Goal: Task Accomplishment & Management: Use online tool/utility

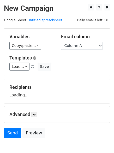
scroll to position [30, 0]
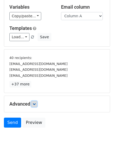
click at [35, 104] on icon at bounding box center [34, 103] width 3 height 3
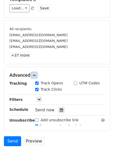
scroll to position [88, 0]
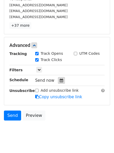
click at [58, 80] on div at bounding box center [61, 80] width 7 height 7
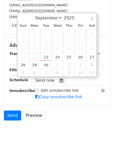
click at [40, 55] on span "22" at bounding box center [35, 57] width 12 height 8
type input "2025-09-23 12:00"
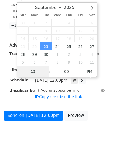
scroll to position [0, 0]
type input "4"
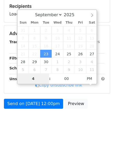
scroll to position [88, 0]
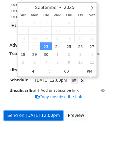
type input "2025-09-23 16:00"
click at [35, 114] on link "Send on Sep 23 at 12:00pm" at bounding box center [33, 115] width 59 height 10
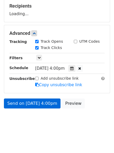
scroll to position [81, 0]
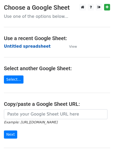
click at [18, 45] on strong "Untitled spreadsheet" at bounding box center [27, 46] width 47 height 5
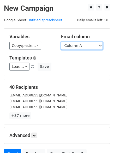
click at [76, 47] on select "Column A Column B Column C Column D Column E" at bounding box center [82, 46] width 42 height 8
select select "Column B"
click at [61, 42] on select "Column A Column B Column C Column D Column E" at bounding box center [82, 46] width 42 height 8
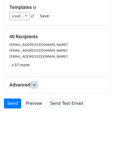
click at [36, 86] on icon at bounding box center [34, 84] width 3 height 3
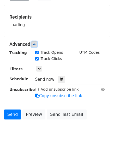
scroll to position [71, 0]
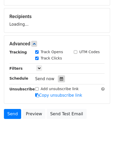
click at [60, 80] on icon at bounding box center [61, 79] width 3 height 4
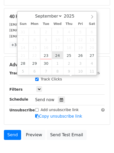
type input "2025-09-24 12:00"
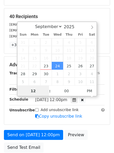
scroll to position [0, 0]
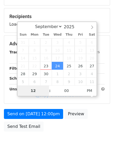
type input "5"
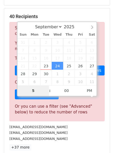
scroll to position [217, 0]
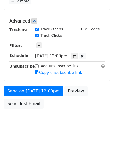
type input "2025-09-24 17:00"
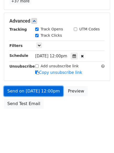
click at [31, 86] on link "Send on Sep 24 at 12:00pm" at bounding box center [33, 91] width 59 height 10
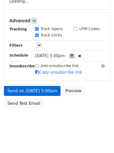
scroll to position [93, 0]
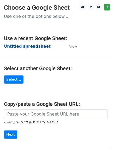
click at [16, 47] on strong "Untitled spreadsheet" at bounding box center [27, 46] width 47 height 5
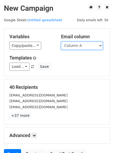
drag, startPoint x: 0, startPoint y: 0, endPoint x: 75, endPoint y: 45, distance: 87.0
click at [75, 45] on select "Column A Column B Column C Column D Column E" at bounding box center [82, 46] width 42 height 8
select select "Column C"
click at [61, 42] on select "Column A Column B Column C Column D Column E" at bounding box center [82, 46] width 42 height 8
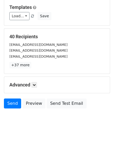
click at [35, 81] on div "Advanced Tracking Track Opens UTM Codes Track Clicks Filters Only include sprea…" at bounding box center [57, 85] width 106 height 16
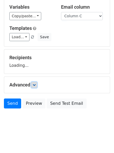
click at [35, 85] on icon at bounding box center [34, 84] width 3 height 3
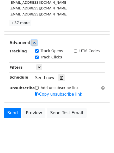
scroll to position [102, 0]
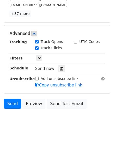
click at [54, 70] on div "Send now" at bounding box center [66, 68] width 62 height 7
click at [60, 70] on icon at bounding box center [61, 69] width 3 height 4
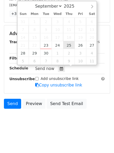
type input "2025-09-25 12:00"
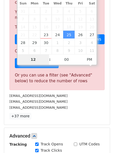
type input "7"
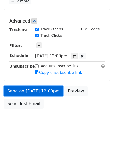
type input "2025-09-25 19:00"
click at [35, 90] on link "Send on Sep 25 at 12:00pm" at bounding box center [33, 91] width 59 height 10
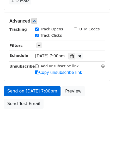
scroll to position [93, 0]
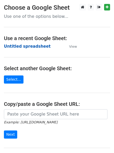
click at [17, 46] on strong "Untitled spreadsheet" at bounding box center [27, 46] width 47 height 5
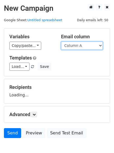
drag, startPoint x: 0, startPoint y: 0, endPoint x: 70, endPoint y: 46, distance: 84.2
click at [70, 46] on select "Column A Column B Column C Column D Column E" at bounding box center [82, 46] width 42 height 8
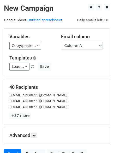
drag, startPoint x: 71, startPoint y: 49, endPoint x: 72, endPoint y: 84, distance: 34.3
click at [71, 83] on div "40 Recipients [EMAIL_ADDRESS][DOMAIN_NAME] [EMAIL_ADDRESS][DOMAIN_NAME] [EMAIL_…" at bounding box center [57, 101] width 106 height 45
click at [76, 47] on select "Column A Column B Column C Column D Column E" at bounding box center [82, 46] width 42 height 8
select select "Column E"
click at [61, 42] on select "Column A Column B Column C Column D Column E" at bounding box center [82, 46] width 42 height 8
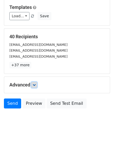
click at [35, 86] on icon at bounding box center [34, 84] width 3 height 3
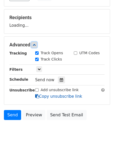
scroll to position [75, 0]
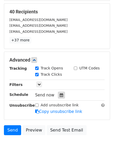
click at [61, 94] on icon at bounding box center [61, 95] width 3 height 4
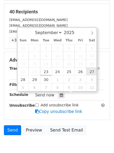
type input "[DATE] 12:00"
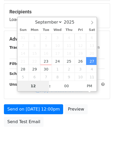
type input "8"
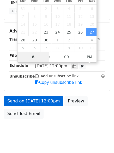
scroll to position [114, 0]
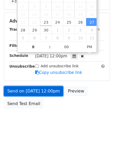
type input "[DATE] 20:00"
click at [41, 89] on link "Send on [DATE] 12:00pm" at bounding box center [33, 91] width 59 height 10
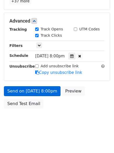
scroll to position [93, 0]
